Goal: Information Seeking & Learning: Learn about a topic

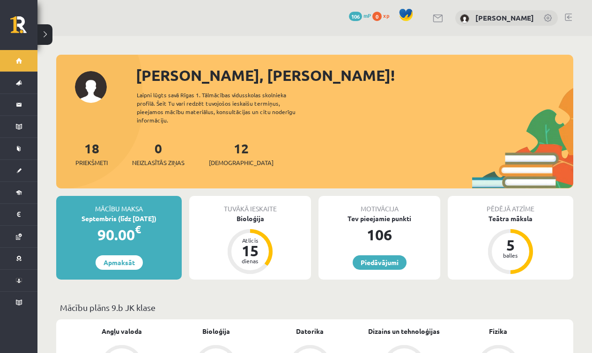
scroll to position [42, 0]
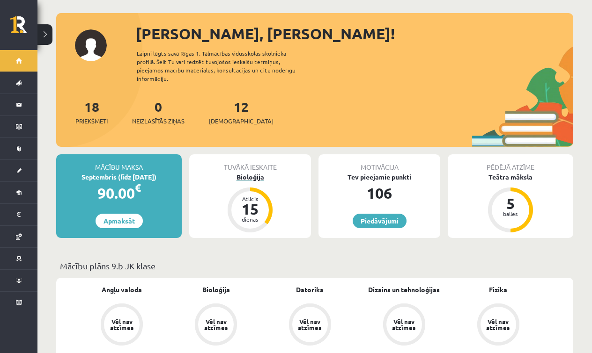
click at [252, 202] on div "15" at bounding box center [250, 209] width 28 height 15
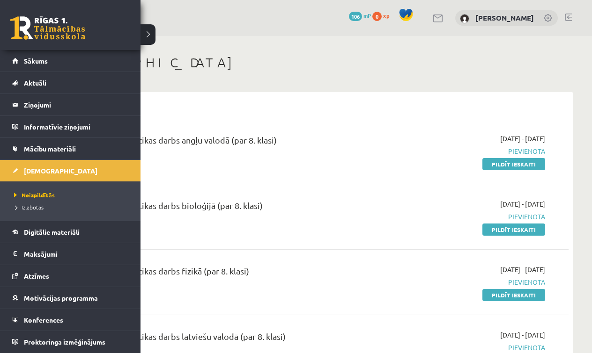
click at [20, 29] on link at bounding box center [47, 27] width 75 height 23
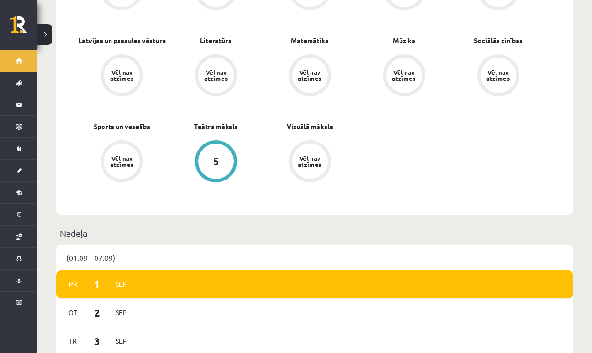
scroll to position [463, 0]
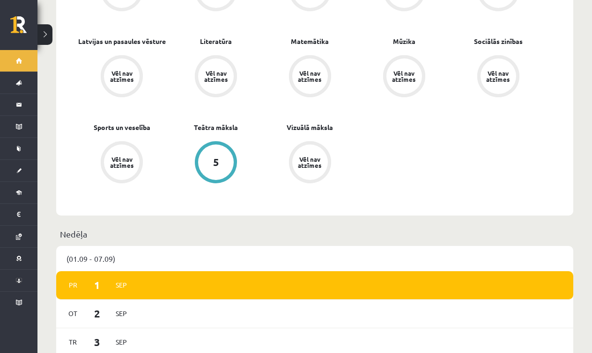
click at [214, 157] on div "5" at bounding box center [216, 162] width 6 height 10
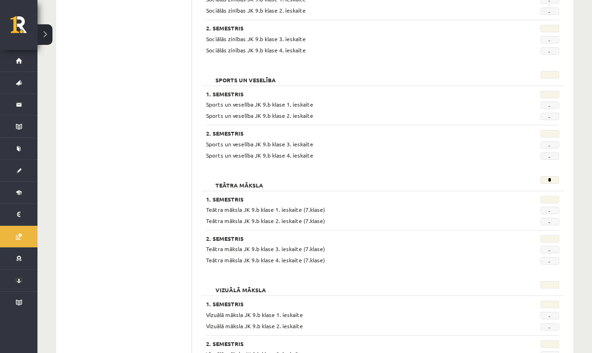
scroll to position [1712, 0]
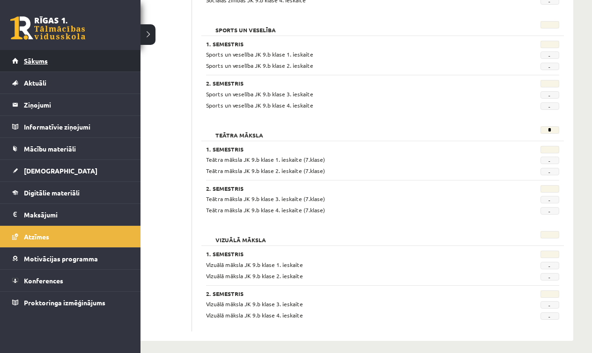
click at [16, 60] on link "Sākums" at bounding box center [70, 61] width 117 height 22
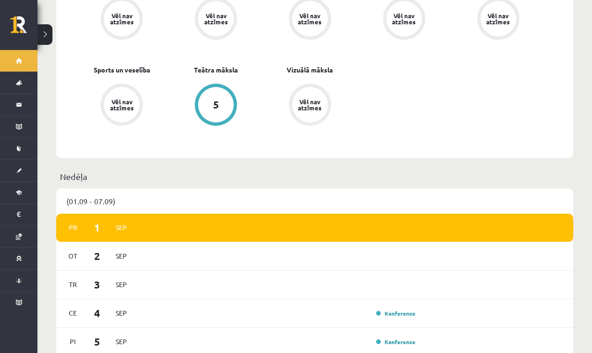
scroll to position [522, 0]
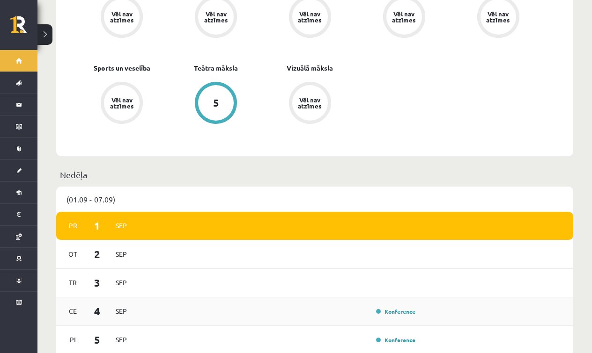
click at [379, 307] on div "Konference" at bounding box center [394, 311] width 47 height 9
click at [385, 308] on link "Konference" at bounding box center [395, 311] width 39 height 7
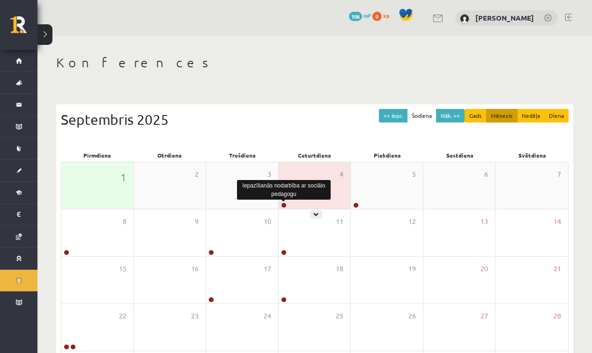
click at [284, 205] on link at bounding box center [284, 206] width 6 height 6
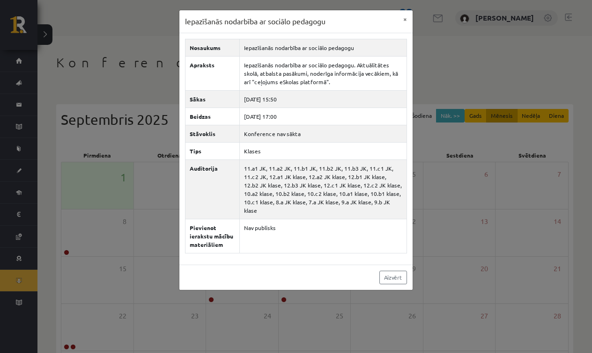
click at [457, 93] on div "Iepazīšanās nodarbība ar sociālo pedagogu × Nosaukums Iepazīšanās nodarbība ar …" at bounding box center [296, 176] width 592 height 353
click at [404, 20] on button "×" at bounding box center [404, 19] width 15 height 18
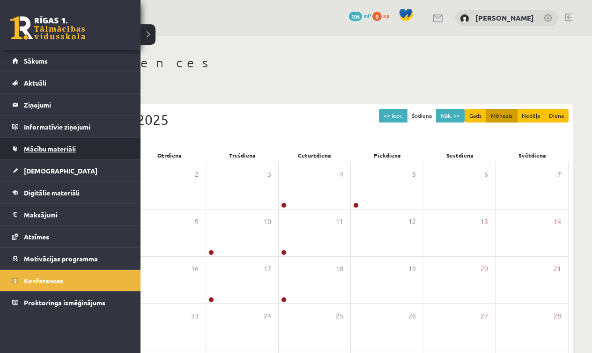
click at [62, 155] on link "Mācību materiāli" at bounding box center [70, 149] width 117 height 22
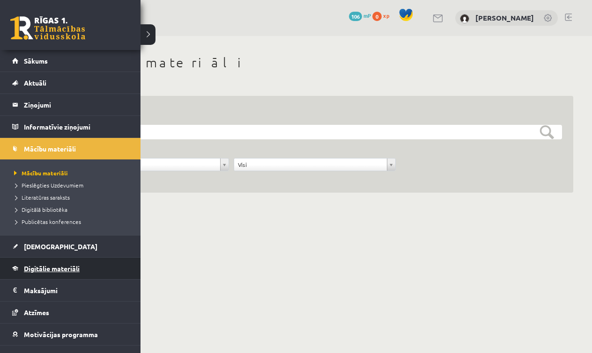
click at [53, 266] on span "Digitālie materiāli" at bounding box center [52, 269] width 56 height 8
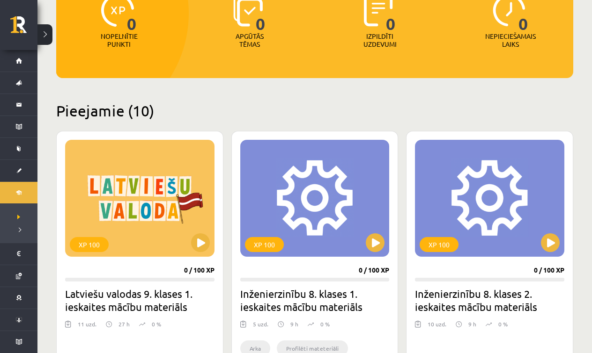
scroll to position [137, 0]
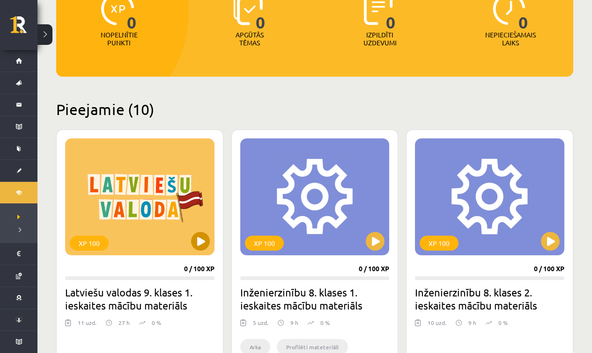
click at [198, 239] on button at bounding box center [200, 241] width 19 height 19
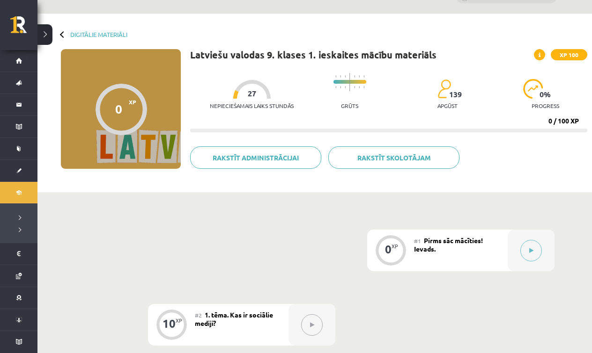
scroll to position [24, 0]
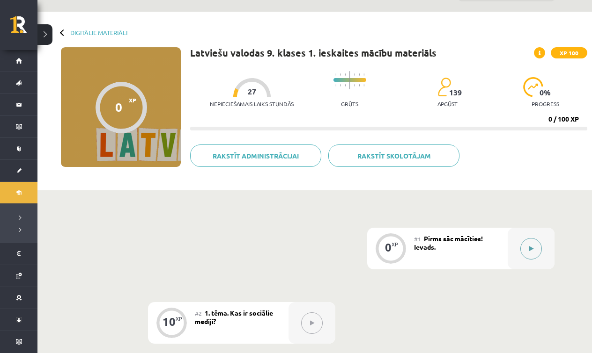
click at [545, 243] on div at bounding box center [530, 249] width 47 height 42
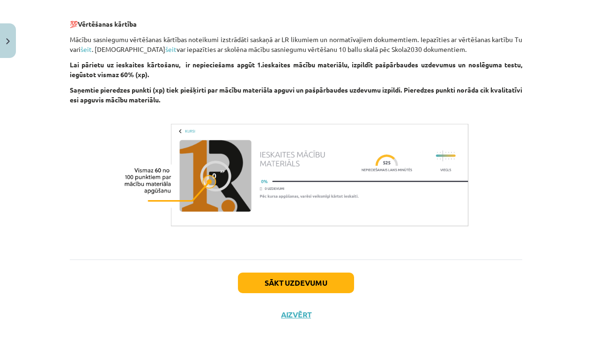
scroll to position [526, 0]
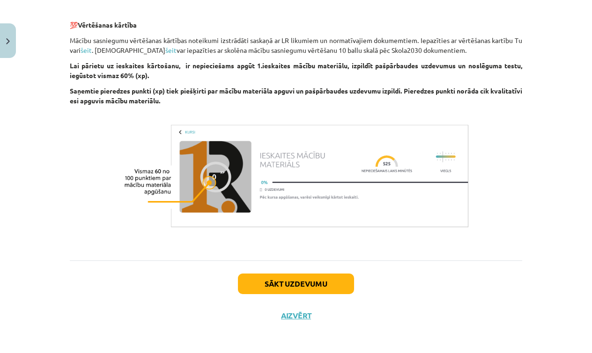
click at [275, 291] on button "Sākt uzdevumu" at bounding box center [296, 284] width 116 height 21
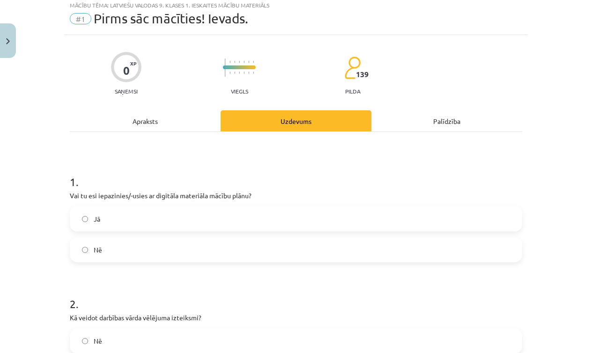
scroll to position [30, 0]
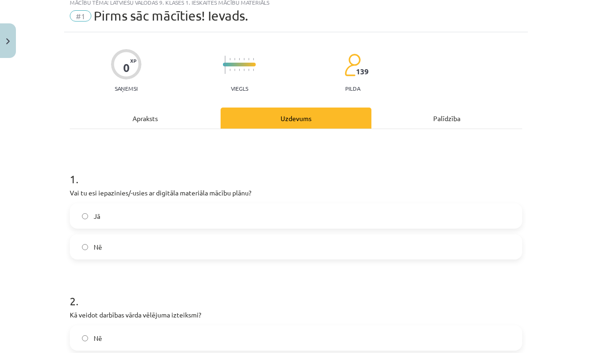
click at [127, 208] on label "Jā" at bounding box center [296, 216] width 450 height 23
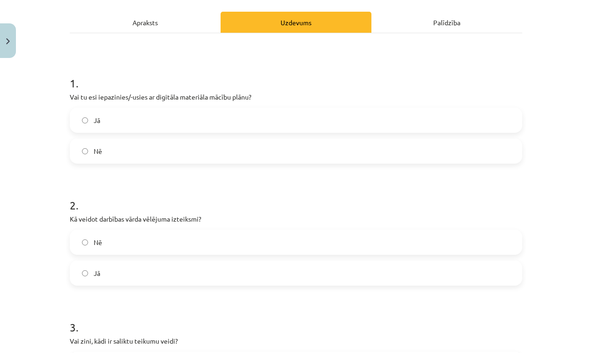
scroll to position [131, 0]
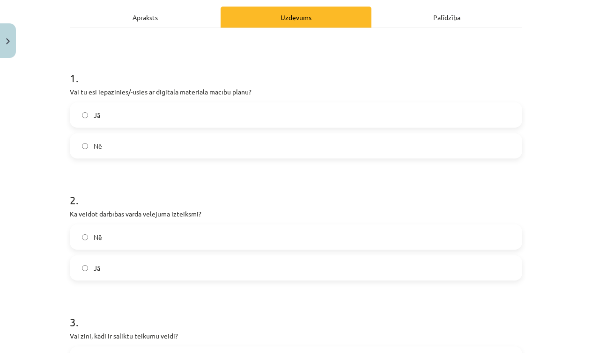
click at [138, 234] on label "Nē" at bounding box center [296, 237] width 450 height 23
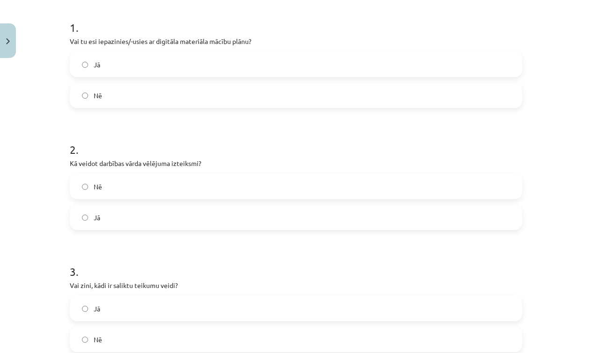
scroll to position [192, 0]
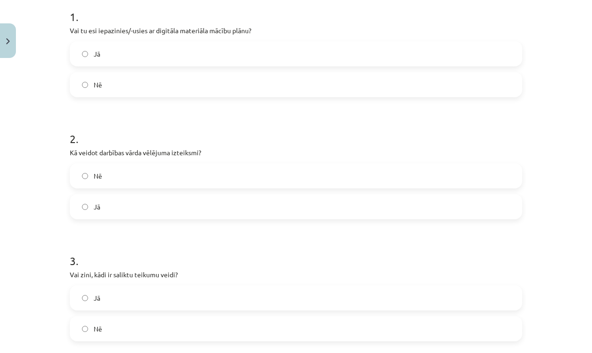
click at [150, 210] on label "Jā" at bounding box center [296, 206] width 450 height 23
click at [156, 177] on label "Nē" at bounding box center [296, 175] width 450 height 23
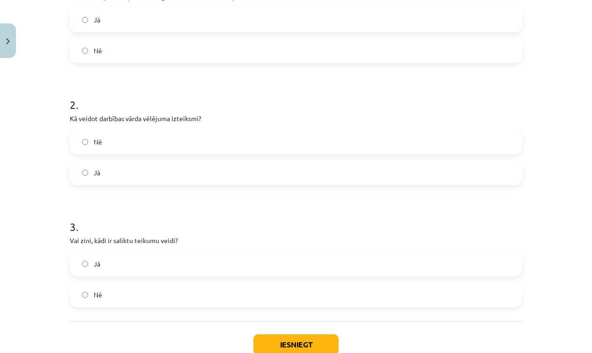
scroll to position [228, 0]
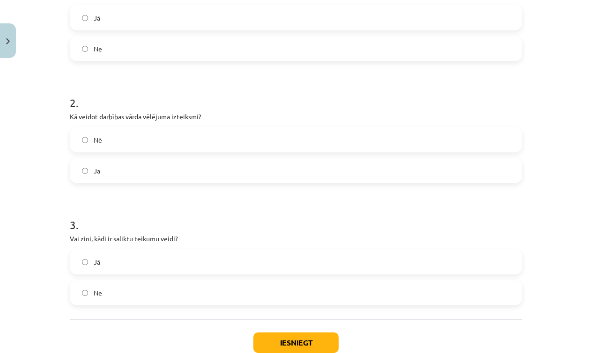
click at [154, 296] on label "Nē" at bounding box center [296, 292] width 450 height 23
click at [280, 338] on button "Iesniegt" at bounding box center [295, 343] width 85 height 21
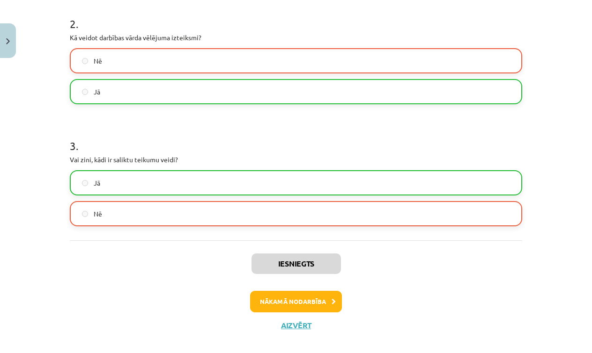
scroll to position [307, 0]
click at [295, 306] on button "Nākamā nodarbība" at bounding box center [296, 303] width 92 height 22
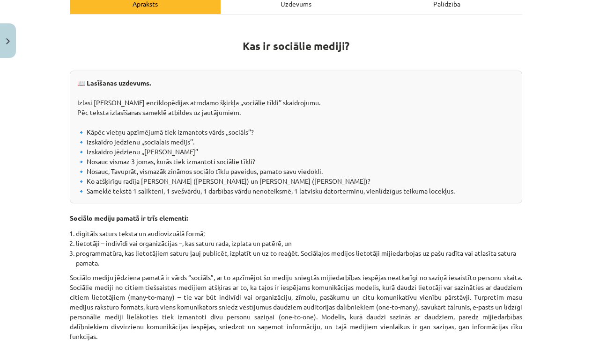
scroll to position [78, 0]
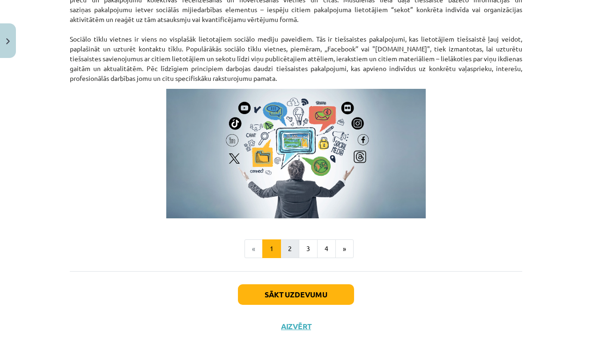
click at [294, 251] on button "2" at bounding box center [289, 249] width 19 height 19
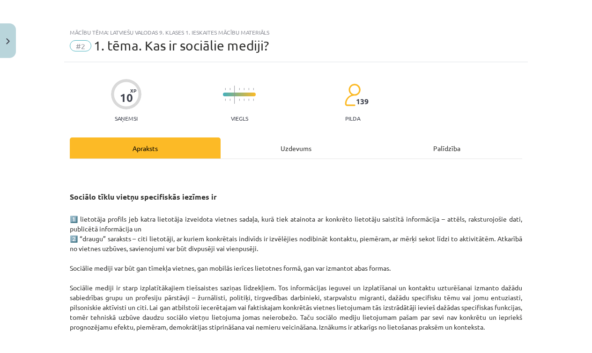
scroll to position [0, 0]
click at [299, 149] on div "Uzdevums" at bounding box center [296, 148] width 151 height 21
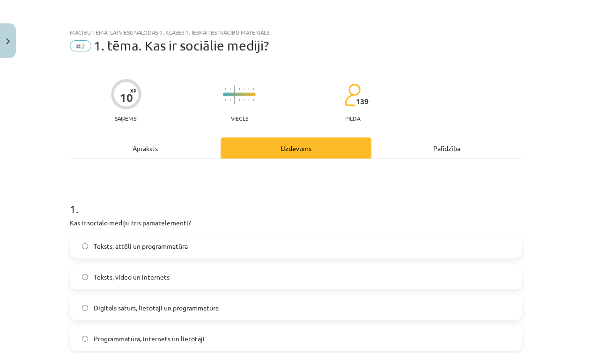
scroll to position [23, 0]
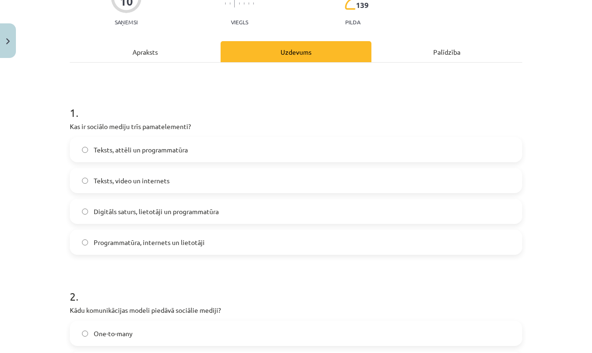
click at [154, 46] on div "Apraksts" at bounding box center [145, 51] width 151 height 21
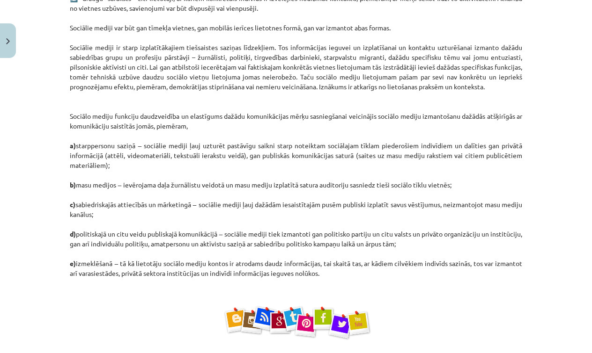
scroll to position [272, 0]
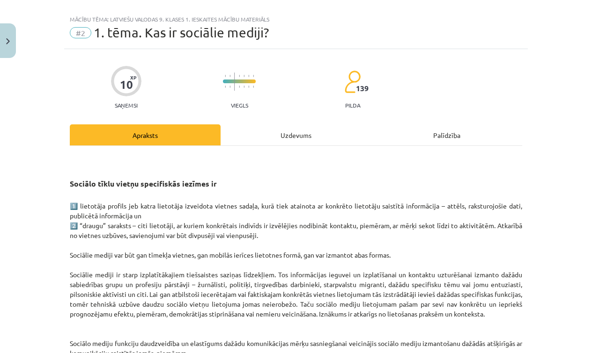
click at [286, 129] on div "Uzdevums" at bounding box center [296, 135] width 151 height 21
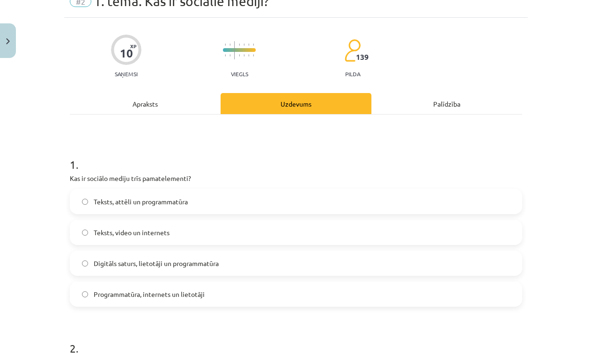
scroll to position [47, 0]
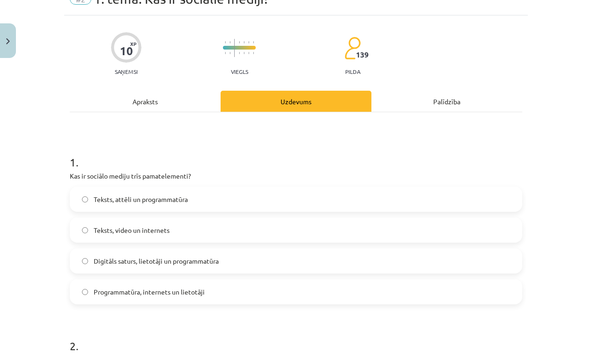
click at [168, 233] on span "Teksts, video un internets" at bounding box center [132, 231] width 76 height 10
click at [173, 264] on span "Digitāls saturs, lietotāji un programmatūra" at bounding box center [156, 262] width 125 height 10
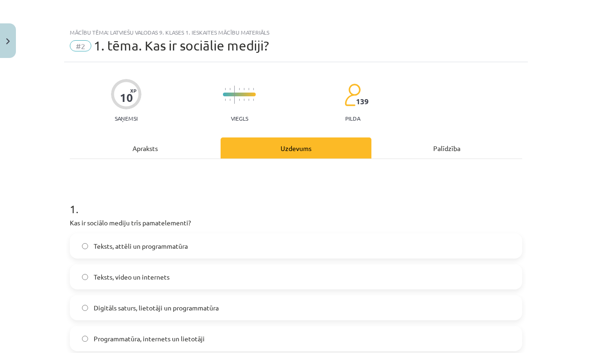
scroll to position [0, 0]
click at [155, 153] on div "Apraksts" at bounding box center [145, 148] width 151 height 21
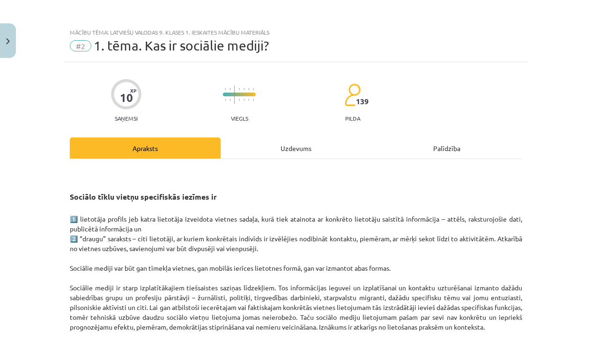
scroll to position [23, 0]
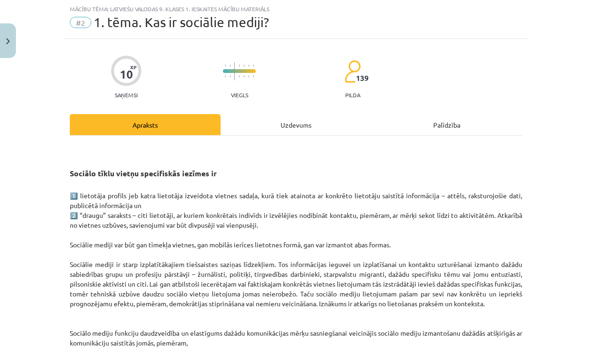
click at [157, 193] on p "1️⃣ lietotāja profils jeb katra lietotāja izveidota vietnes sadaļa, kurā tiek a…" at bounding box center [296, 343] width 452 height 305
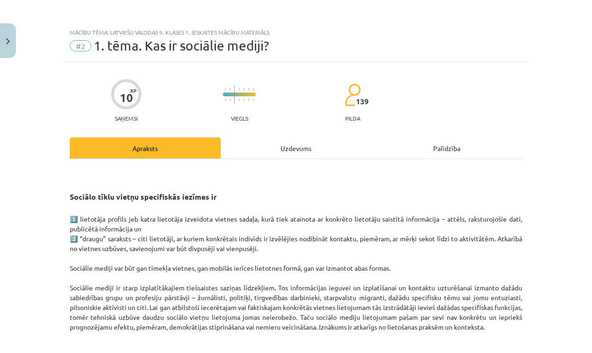
scroll to position [0, 0]
click at [271, 140] on div "Uzdevums" at bounding box center [296, 148] width 151 height 21
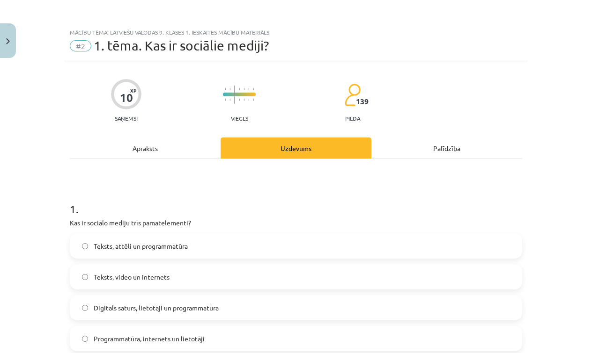
click at [170, 154] on div "Apraksts" at bounding box center [145, 148] width 151 height 21
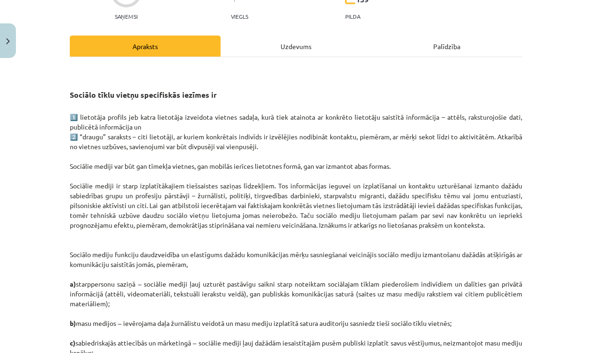
scroll to position [103, 0]
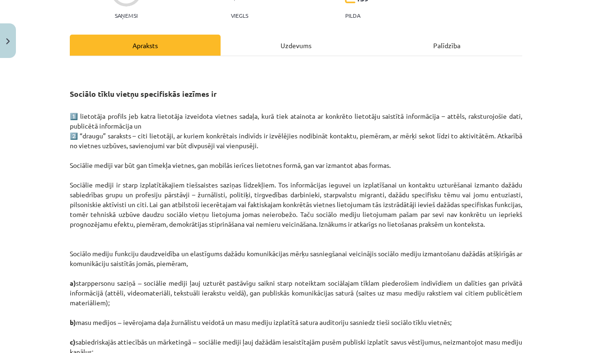
click at [264, 46] on div "Uzdevums" at bounding box center [296, 45] width 151 height 21
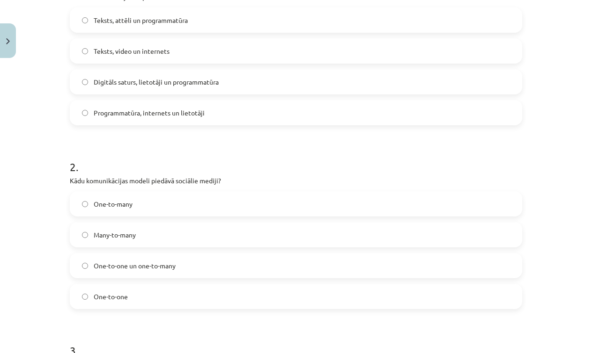
scroll to position [228, 0]
click at [186, 263] on label "One-to-one un one-to-many" at bounding box center [296, 264] width 450 height 23
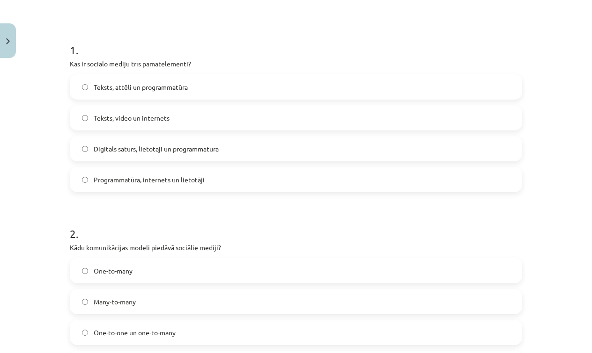
scroll to position [1, 0]
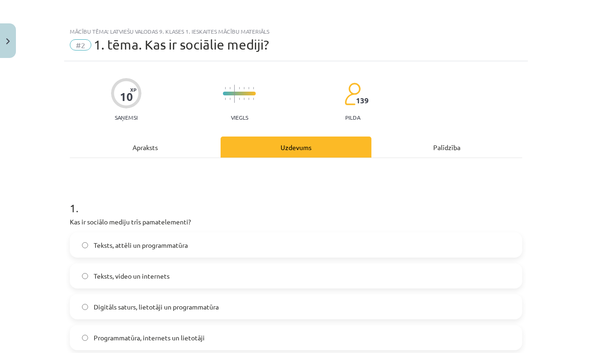
click at [156, 150] on div "Apraksts" at bounding box center [145, 147] width 151 height 21
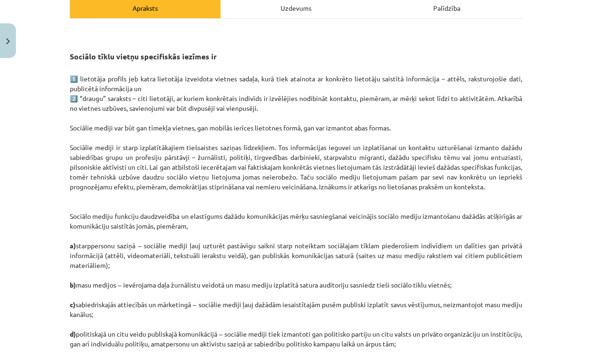
scroll to position [138, 0]
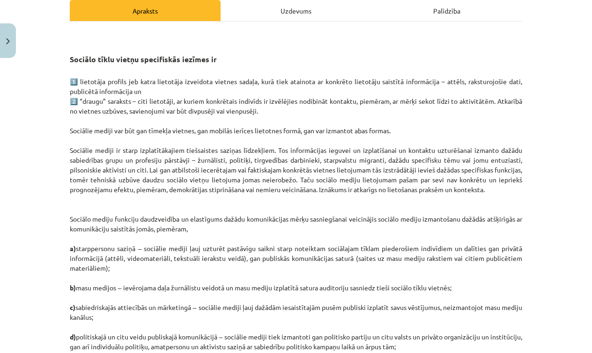
click at [290, 14] on div "Uzdevums" at bounding box center [296, 10] width 151 height 21
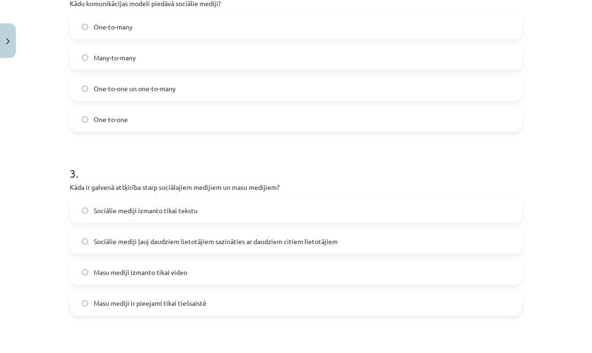
scroll to position [405, 0]
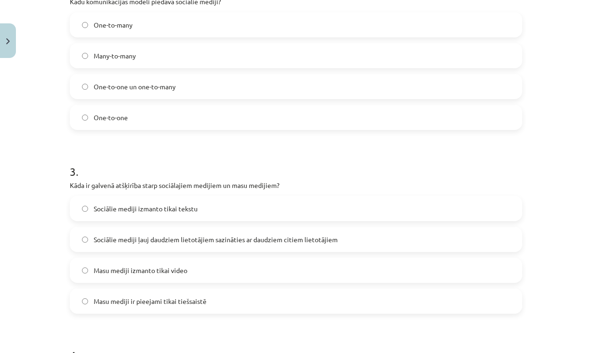
click at [197, 241] on span "Sociālie mediji ļauj daudziem lietotājiem sazināties ar daudziem citiem lietotā…" at bounding box center [216, 240] width 244 height 10
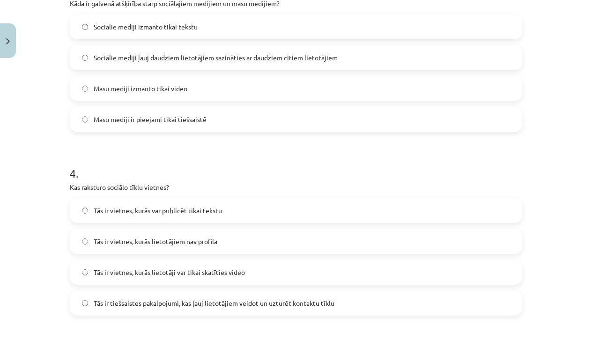
scroll to position [589, 0]
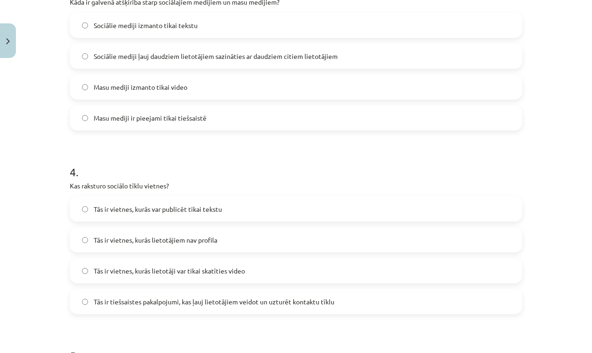
click at [200, 305] on span "Tās ir tiešsaistes pakalpojumi, kas ļauj lietotājiem veidot un uzturēt kontaktu…" at bounding box center [214, 302] width 241 height 10
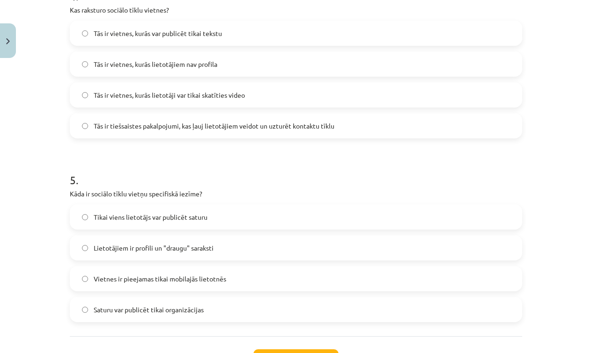
scroll to position [772, 0]
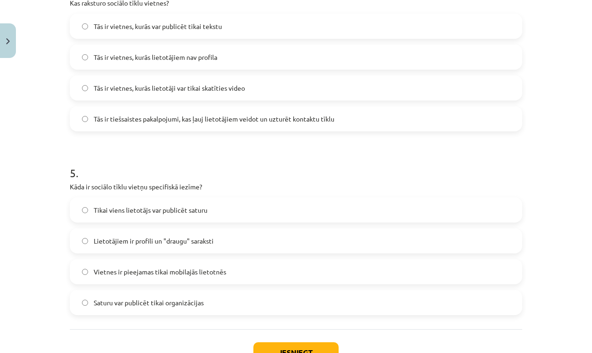
click at [179, 244] on span "Lietotājiem ir profili un "draugu" saraksti" at bounding box center [154, 241] width 120 height 10
click at [318, 349] on button "Iesniegt" at bounding box center [295, 353] width 85 height 21
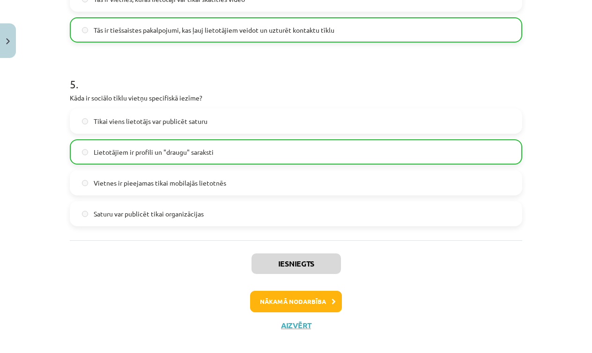
scroll to position [860, 0]
click at [299, 329] on button "Aizvērt" at bounding box center [296, 326] width 36 height 9
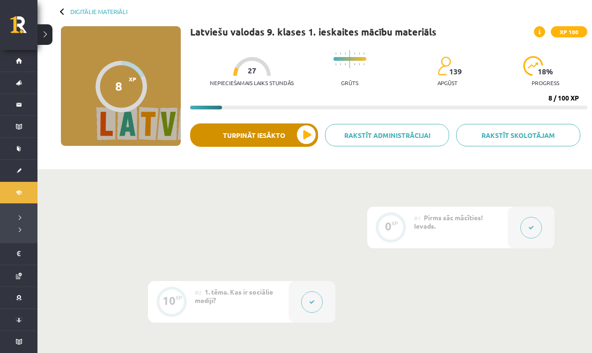
scroll to position [51, 0]
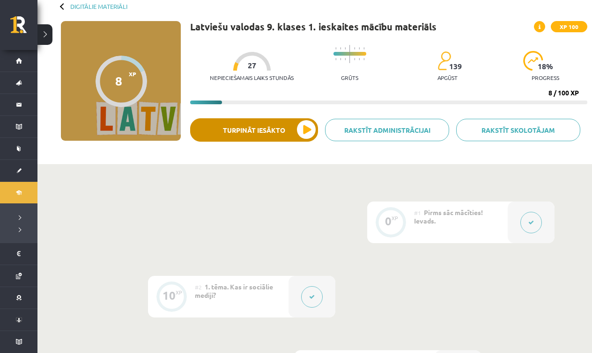
click at [279, 128] on button "Turpināt iesākto" at bounding box center [254, 129] width 128 height 23
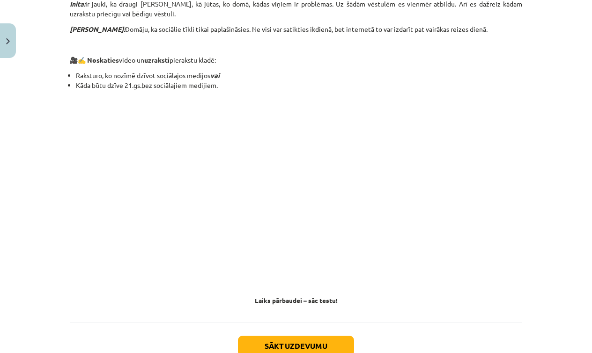
scroll to position [788, 0]
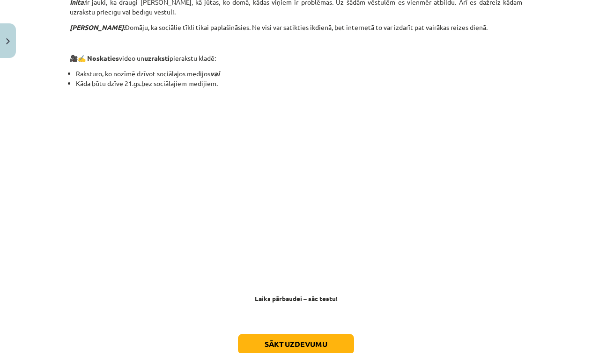
click at [266, 334] on button "Sākt uzdevumu" at bounding box center [296, 344] width 116 height 21
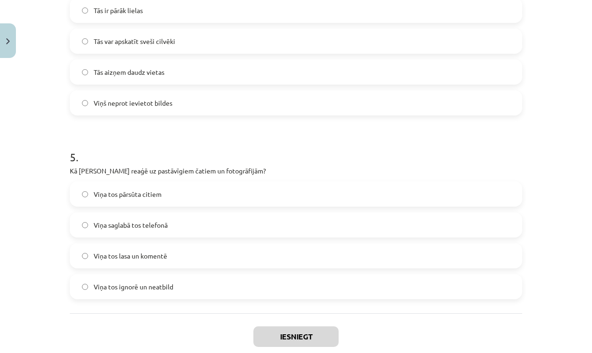
scroll to position [23, 0]
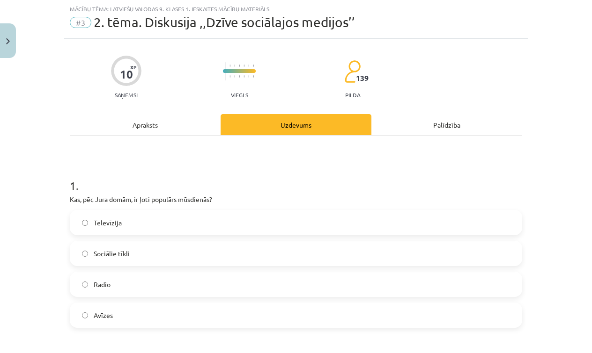
click at [108, 257] on span "Sociālie tīkli" at bounding box center [112, 254] width 36 height 10
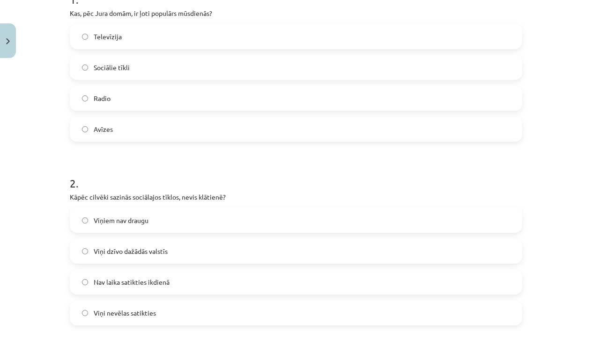
scroll to position [221, 0]
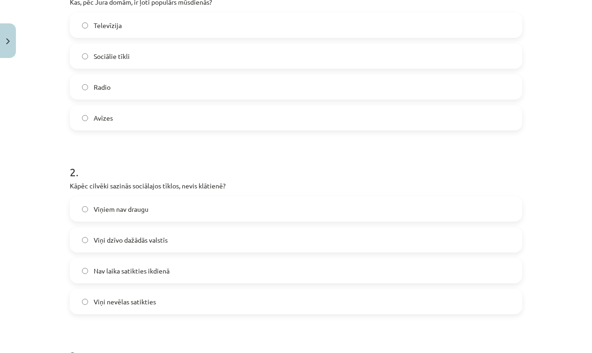
click at [170, 244] on label "Viņi dzīvo dažādās valstīs" at bounding box center [296, 239] width 450 height 23
click at [169, 273] on span "Nav laika satikties ikdienā" at bounding box center [132, 271] width 76 height 10
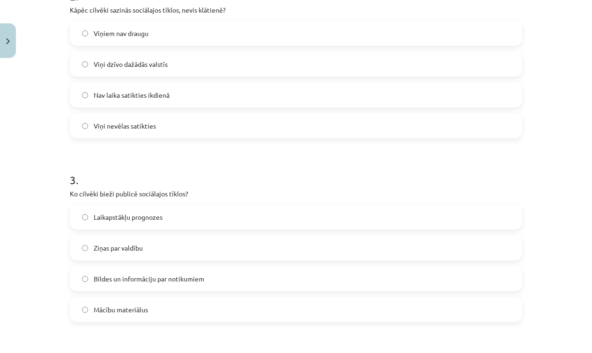
scroll to position [417, 0]
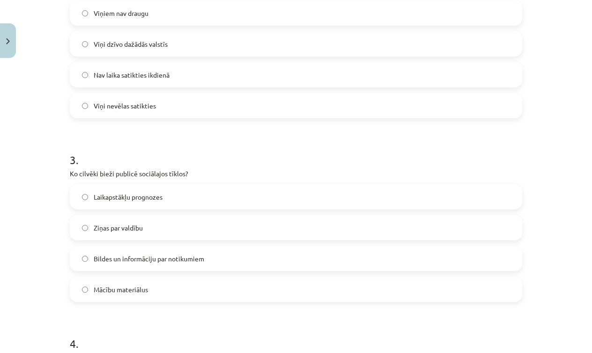
click at [163, 262] on span "Bildes un informāciju par notikumiem" at bounding box center [149, 259] width 110 height 10
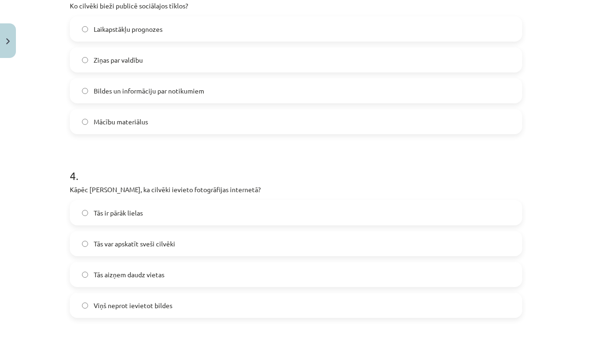
scroll to position [591, 0]
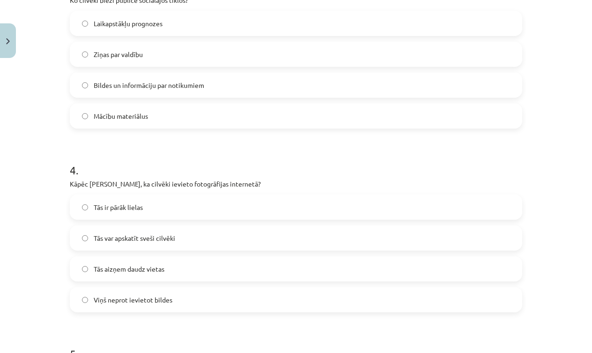
click at [159, 239] on span "Tās var apskatīt sveši cilvēki" at bounding box center [134, 239] width 81 height 10
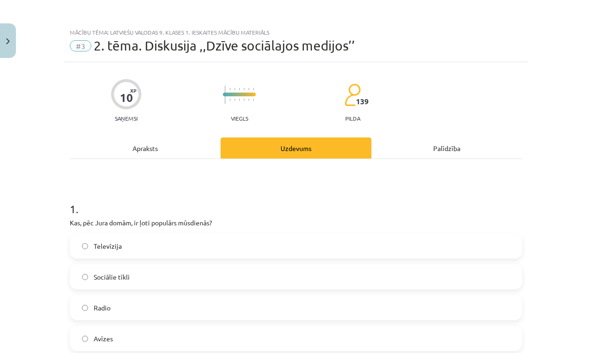
scroll to position [0, 0]
click at [161, 146] on div "Apraksts" at bounding box center [145, 148] width 151 height 21
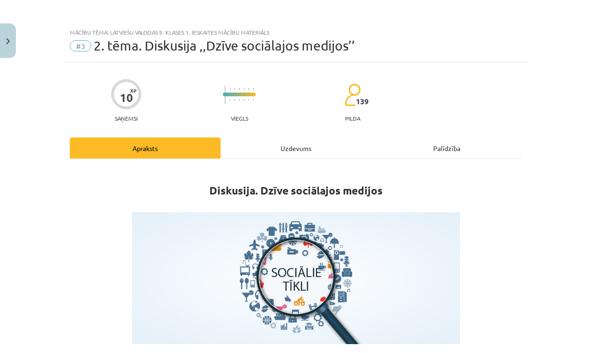
click at [277, 147] on div "Uzdevums" at bounding box center [296, 148] width 151 height 21
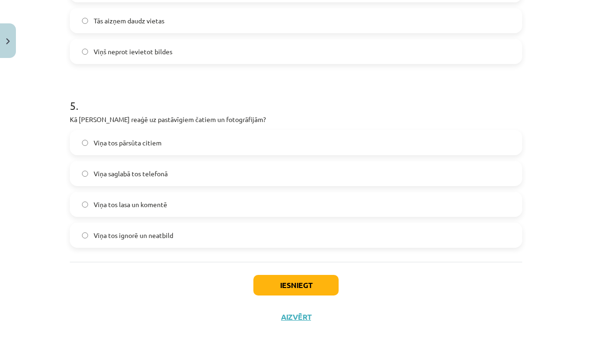
scroll to position [831, 0]
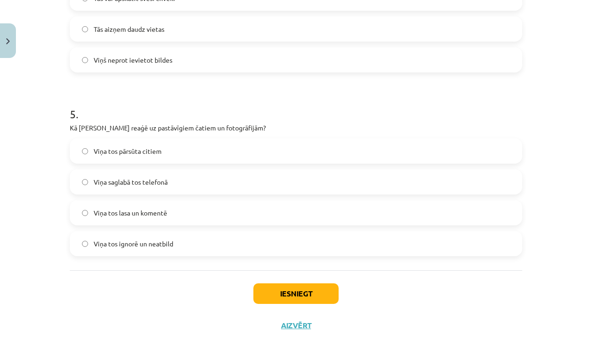
click at [152, 247] on span "Viņa tos ignorē un neatbild" at bounding box center [134, 244] width 80 height 10
click at [283, 288] on button "Iesniegt" at bounding box center [295, 294] width 85 height 21
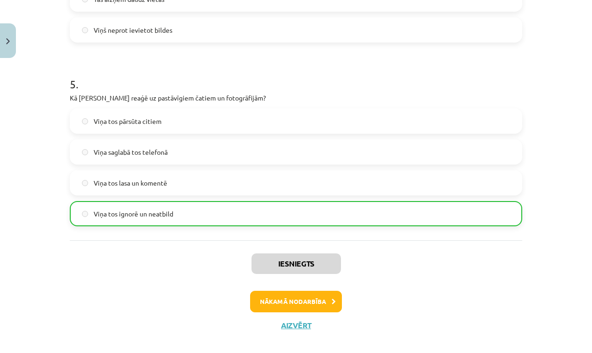
scroll to position [860, 0]
click at [306, 304] on button "Nākamā nodarbība" at bounding box center [296, 303] width 92 height 22
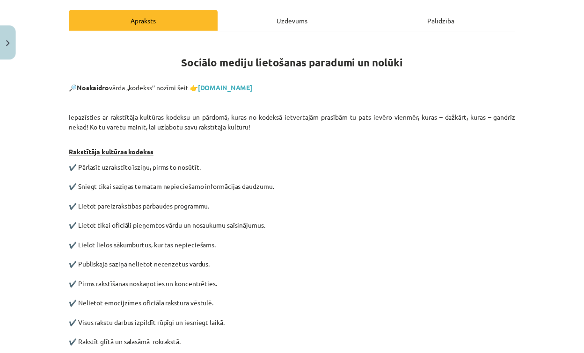
scroll to position [23, 0]
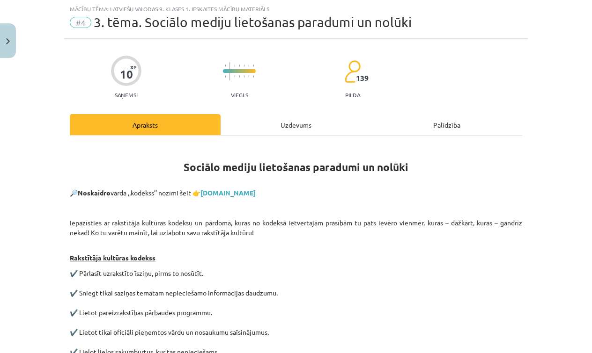
click at [226, 193] on link "[DOMAIN_NAME]" at bounding box center [227, 193] width 55 height 8
click at [230, 192] on link "[DOMAIN_NAME]" at bounding box center [227, 193] width 55 height 8
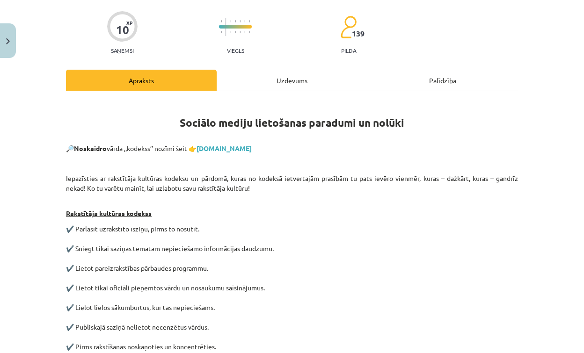
scroll to position [74, 0]
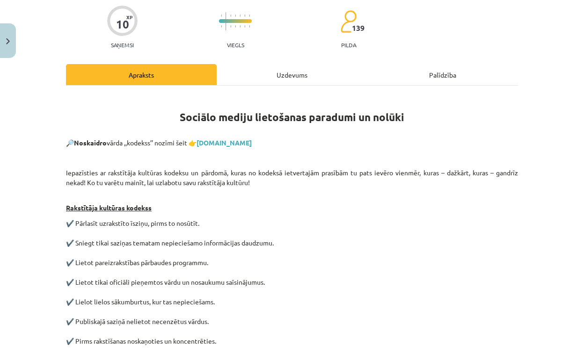
click at [283, 67] on div "Uzdevums" at bounding box center [292, 74] width 151 height 21
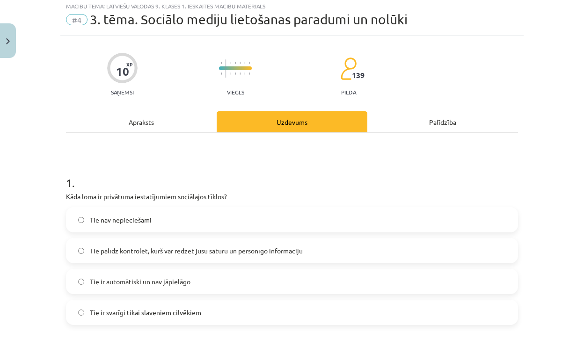
scroll to position [23, 0]
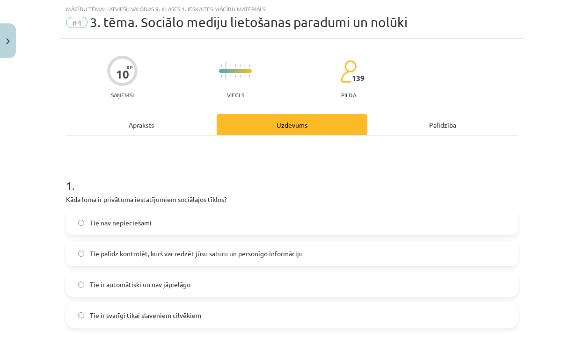
click at [176, 124] on div "Apraksts" at bounding box center [141, 124] width 151 height 21
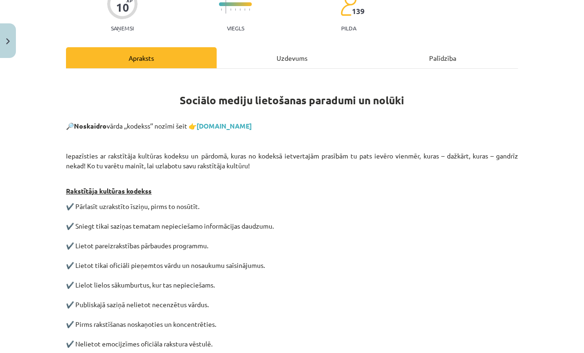
scroll to position [101, 0]
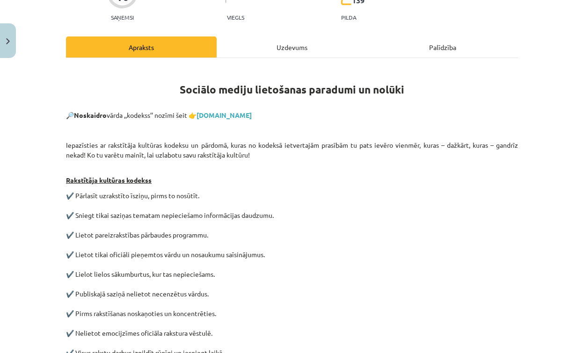
click at [246, 41] on div "Uzdevums" at bounding box center [292, 47] width 151 height 21
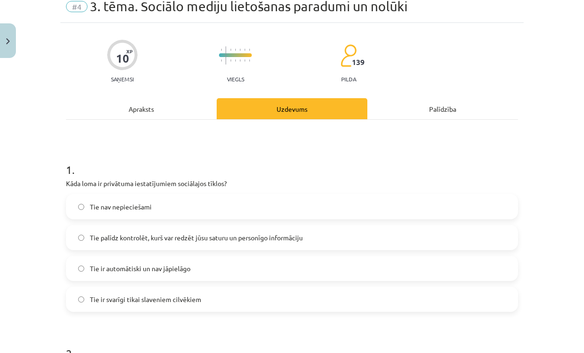
scroll to position [41, 0]
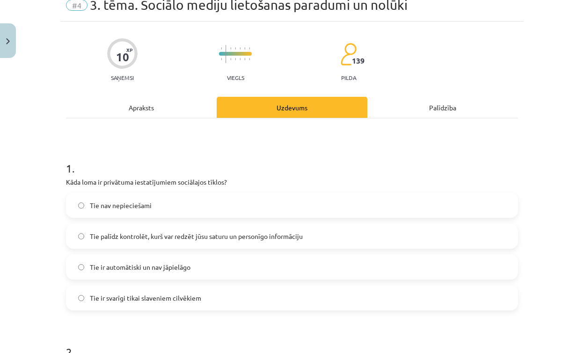
click at [201, 236] on span "Tie palīdz kontrolēt, kurš var redzēt jūsu saturu un personīgo informāciju" at bounding box center [196, 237] width 213 height 10
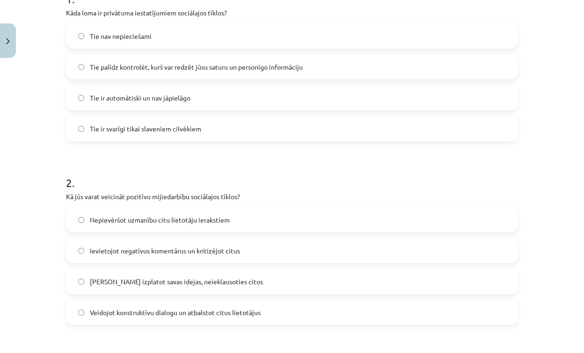
scroll to position [213, 0]
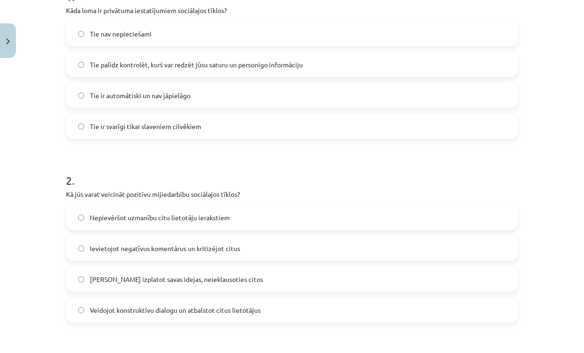
click at [191, 313] on span "Veidojot konstruktīvu dialogu un atbalstot citus lietotājus" at bounding box center [175, 311] width 171 height 10
click at [213, 184] on h1 "2 ." at bounding box center [292, 172] width 452 height 29
click at [219, 215] on span "Nepievēršot uzmanību citu lietotāju ierakstiem" at bounding box center [160, 218] width 140 height 10
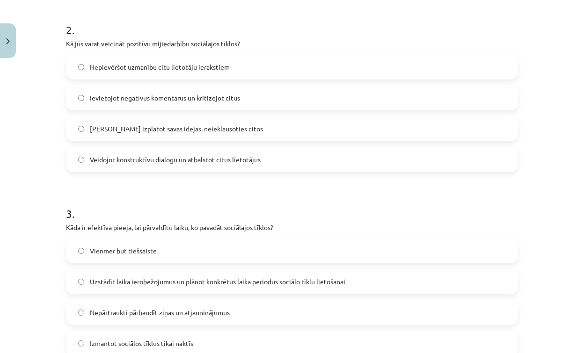
scroll to position [375, 0]
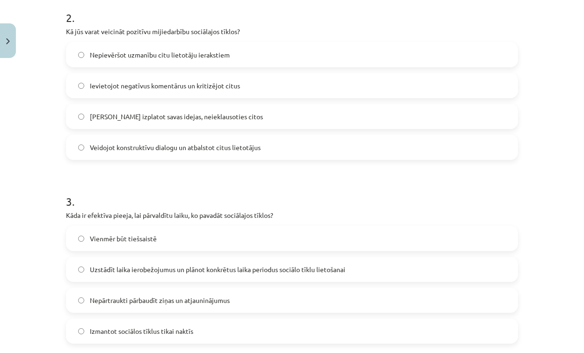
click at [197, 271] on span "Uzstādīt laika ierobežojumus un plānot konkrētus laika periodus sociālo tīklu l…" at bounding box center [218, 270] width 256 height 10
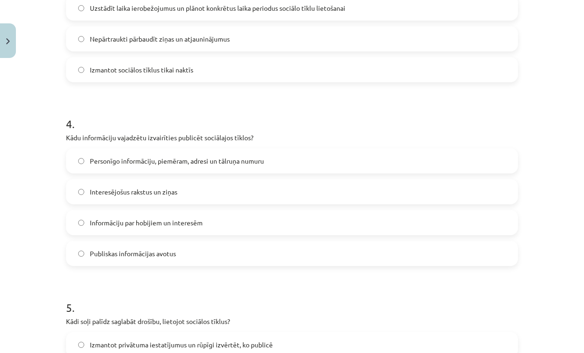
scroll to position [642, 0]
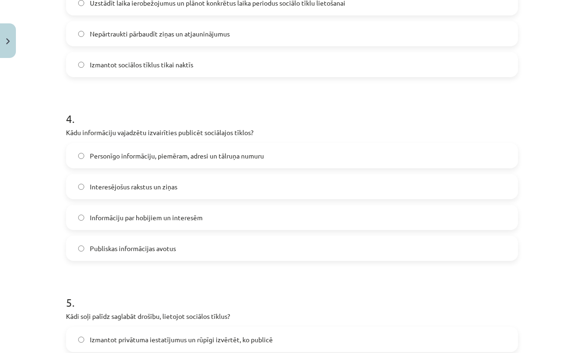
click at [157, 158] on span "Personīgo informāciju, piemēram, adresi un tālruņa numuru" at bounding box center [177, 156] width 174 height 10
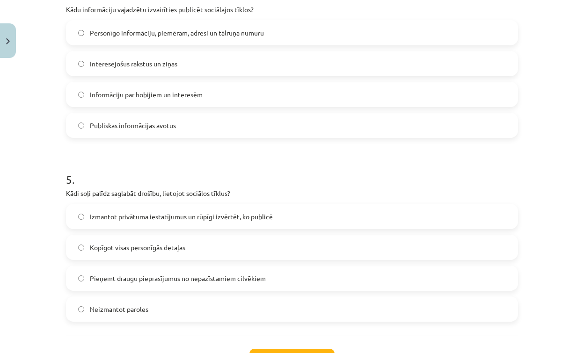
scroll to position [766, 0]
click at [181, 209] on label "Izmantot privātuma iestatījumus un rūpīgi izvērtēt, ko publicē" at bounding box center [292, 216] width 450 height 23
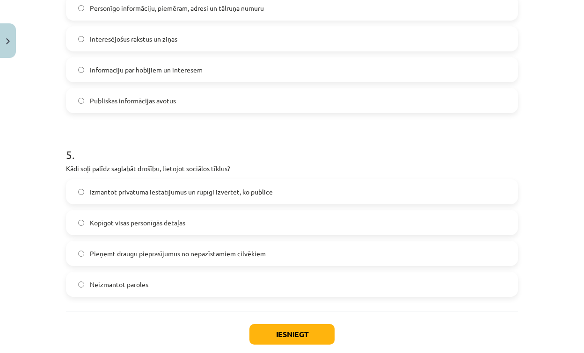
scroll to position [795, 0]
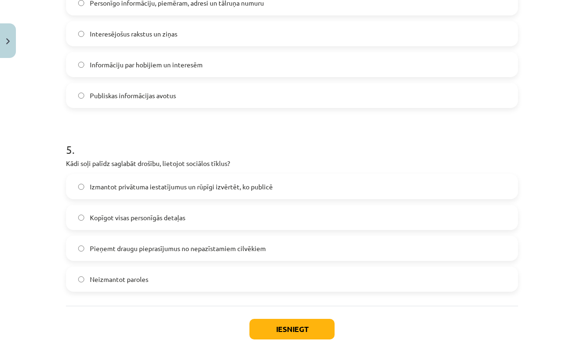
click at [274, 328] on button "Iesniegt" at bounding box center [292, 329] width 85 height 21
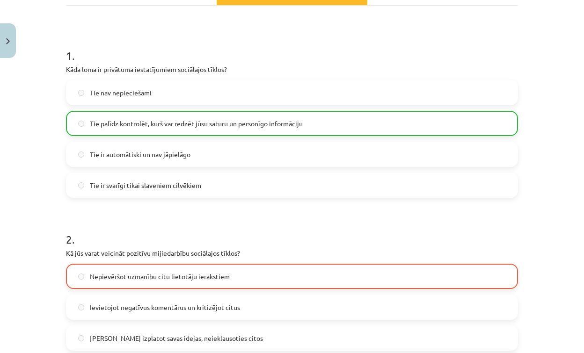
scroll to position [154, 0]
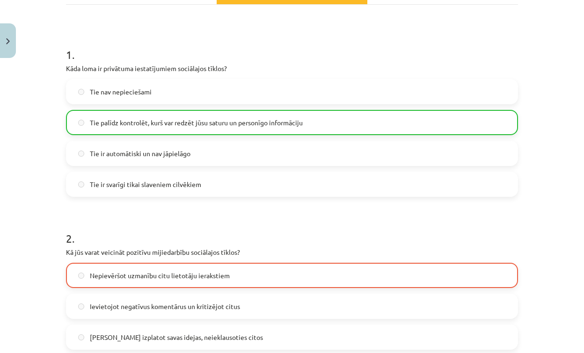
click at [265, 288] on div "Nepievēršot uzmanību citu lietotāju ierakstiem Ievietojot negatīvus komentārus …" at bounding box center [292, 322] width 452 height 118
click at [262, 275] on label "Nepievēršot uzmanību citu lietotāju ierakstiem" at bounding box center [292, 275] width 450 height 23
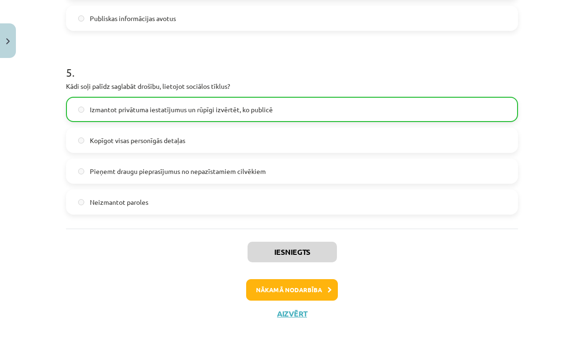
scroll to position [874, 0]
click at [296, 316] on button "Aizvērt" at bounding box center [292, 313] width 36 height 9
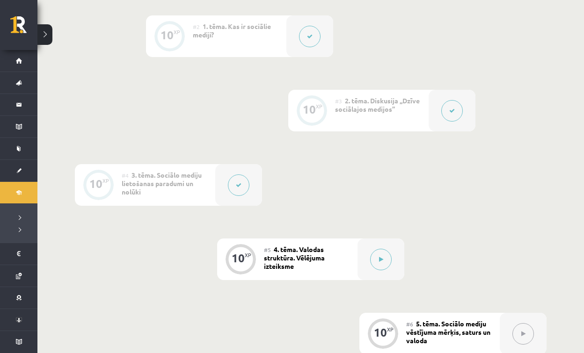
scroll to position [318, 0]
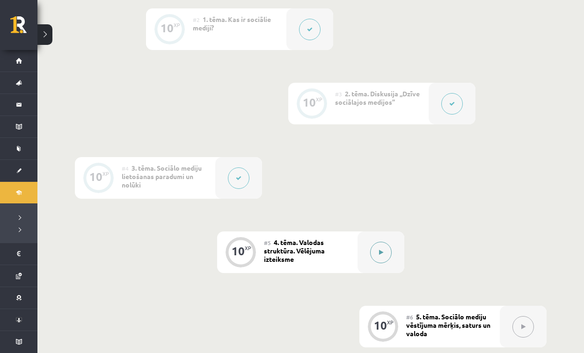
click at [377, 244] on button at bounding box center [381, 253] width 22 height 22
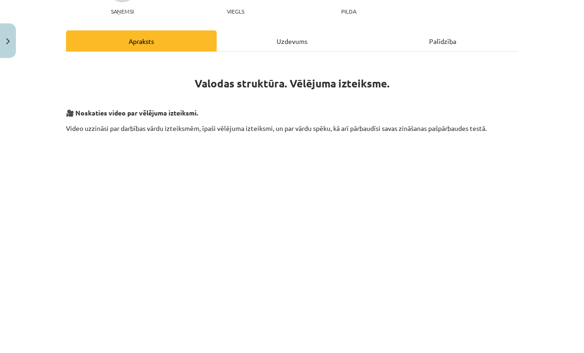
scroll to position [112, 0]
